Goal: Navigation & Orientation: Find specific page/section

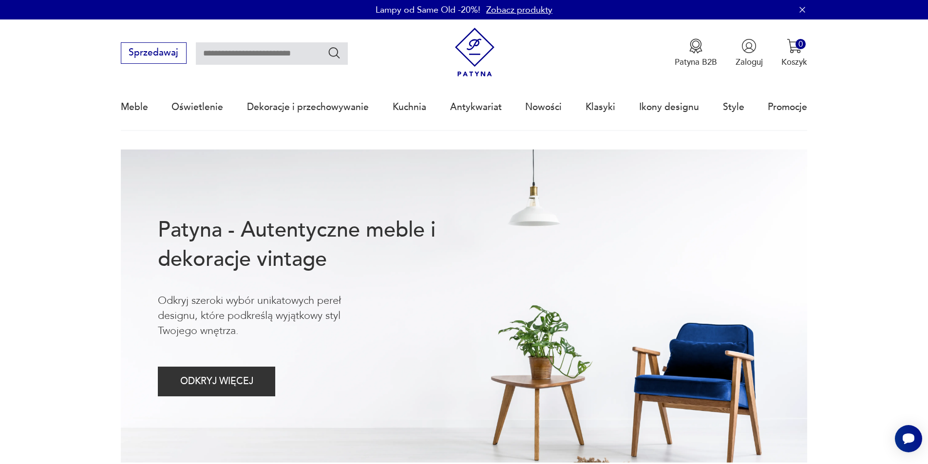
click at [270, 63] on input "text" at bounding box center [272, 53] width 152 height 22
click at [273, 56] on input "text" at bounding box center [272, 53] width 152 height 22
type input "*"
click at [74, 72] on nav "Sprzedawaj Patyna B2B Zaloguj 0 Koszyk Twój koszyk ( 0 ) Brak produktów w koszy…" at bounding box center [464, 75] width 928 height 112
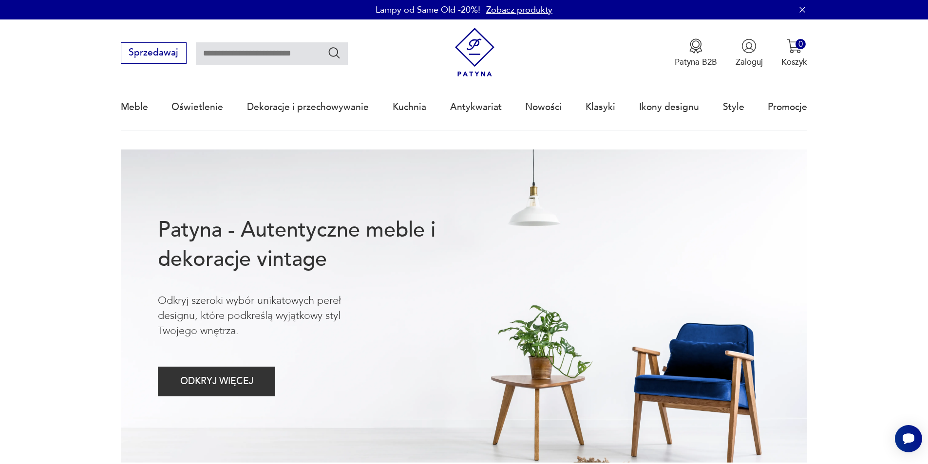
click at [278, 55] on input "text" at bounding box center [272, 53] width 152 height 22
type input "*"
click at [45, 111] on nav "Sprzedawaj Patyna B2B Zaloguj 0 Koszyk Twój koszyk ( 0 ) Brak produktów w koszy…" at bounding box center [464, 75] width 928 height 112
click at [262, 53] on input "text" at bounding box center [272, 53] width 152 height 22
click at [901, 83] on nav "Sprzedawaj Patyna B2B Zaloguj 0 Koszyk Twój koszyk ( 0 ) Brak produktów w koszy…" at bounding box center [464, 75] width 928 height 112
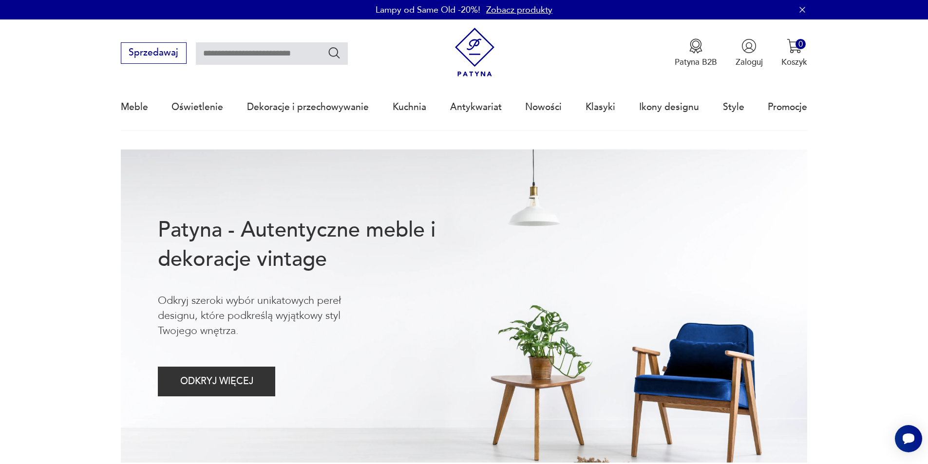
click at [803, 12] on icon "button" at bounding box center [803, 10] width 10 height 10
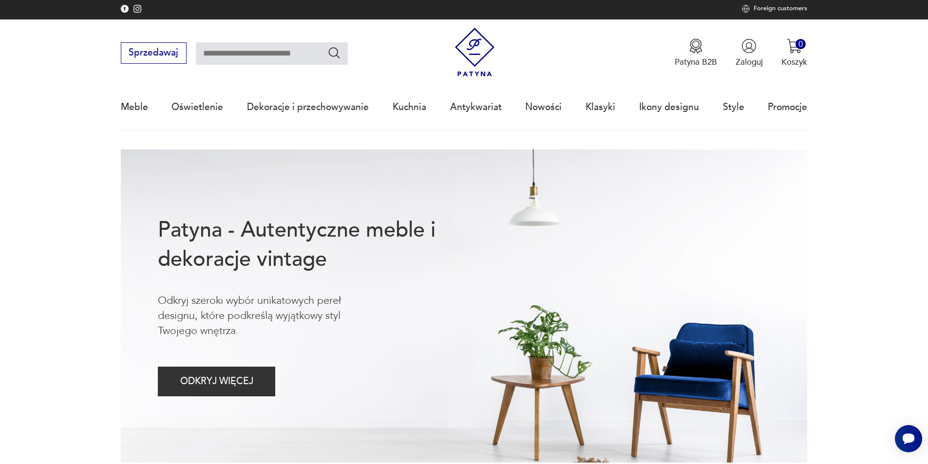
click at [286, 55] on input "text" at bounding box center [272, 53] width 152 height 22
click at [256, 55] on input "***" at bounding box center [272, 53] width 152 height 22
type input "*"
click at [84, 86] on nav "Sprzedawaj Patyna B2B Zaloguj 0 Koszyk Twój koszyk ( 0 ) Brak produktów w koszy…" at bounding box center [464, 75] width 928 height 112
click at [259, 60] on input "text" at bounding box center [272, 53] width 152 height 22
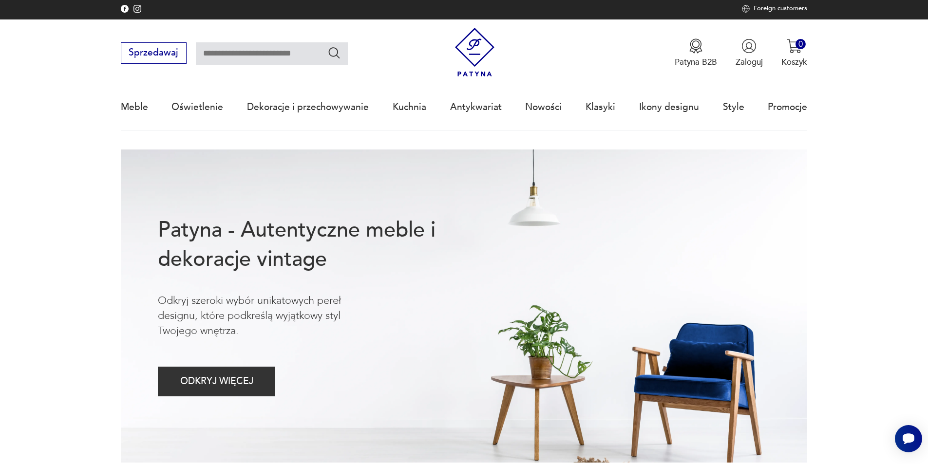
click at [70, 90] on nav "Sprzedawaj Patyna B2B Zaloguj 0 Koszyk Twój koszyk ( 0 ) Brak produktów w koszy…" at bounding box center [464, 75] width 928 height 112
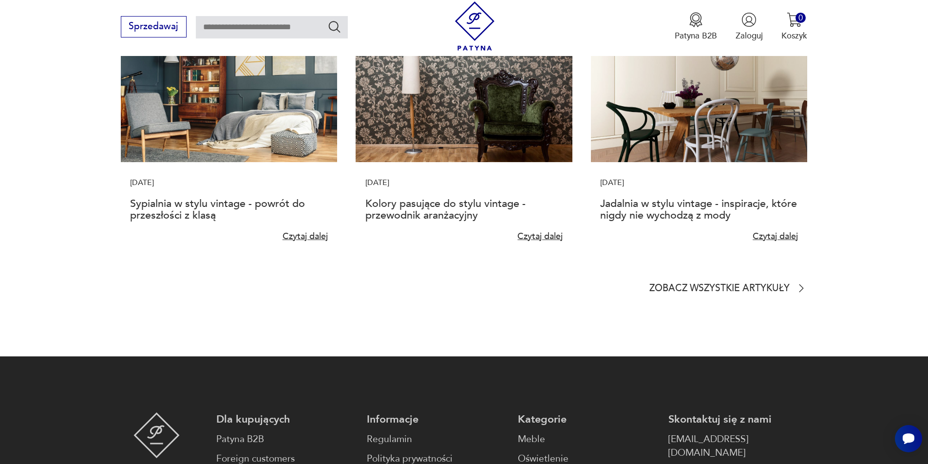
scroll to position [2787, 0]
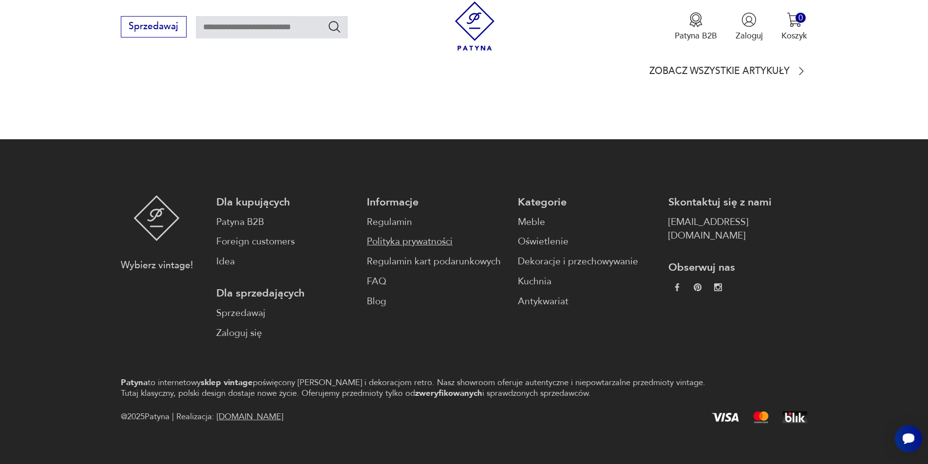
click at [406, 235] on link "Polityka prywatności" at bounding box center [436, 242] width 139 height 14
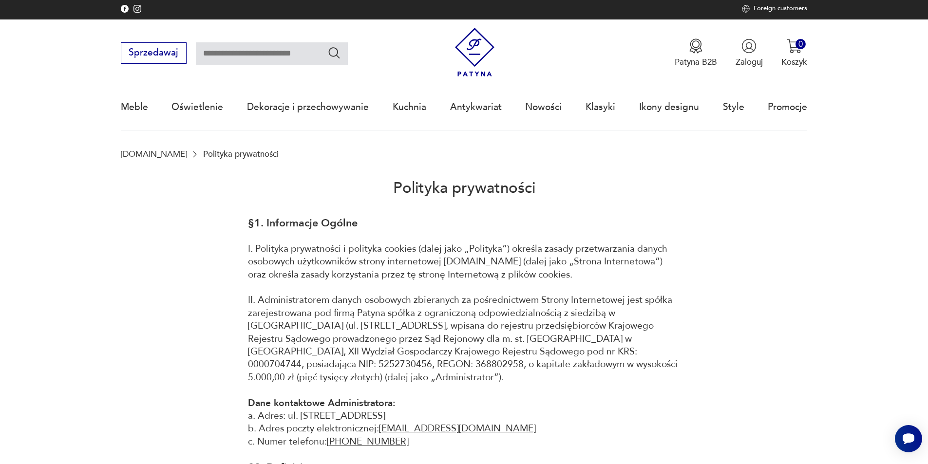
click at [491, 56] on img at bounding box center [474, 52] width 49 height 49
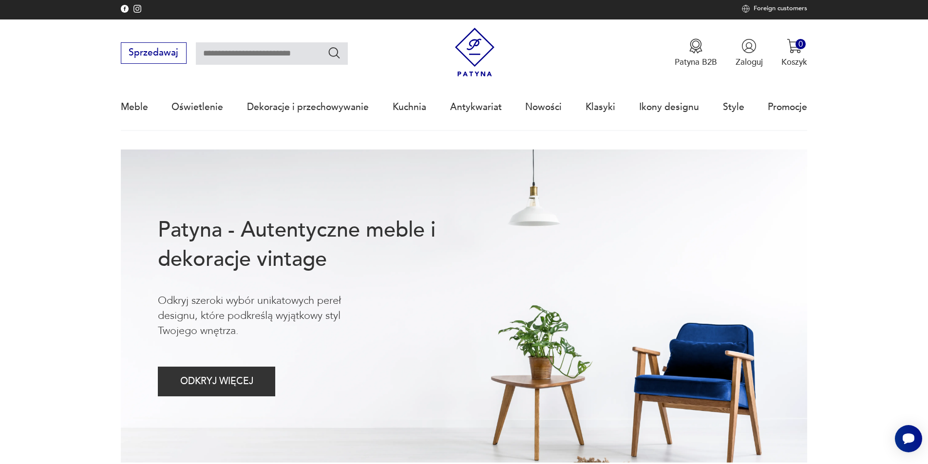
click at [846, 117] on nav "Sprzedawaj Patyna B2B Zaloguj 0 Koszyk Twój koszyk ( 0 ) Brak produktów w koszy…" at bounding box center [464, 75] width 928 height 112
click at [286, 54] on input "text" at bounding box center [272, 53] width 152 height 22
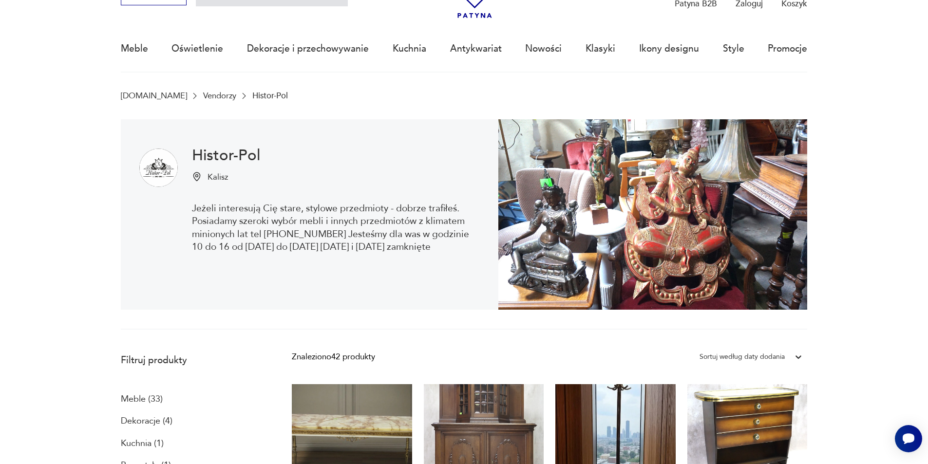
scroll to position [234, 0]
